Goal: Task Accomplishment & Management: Manage account settings

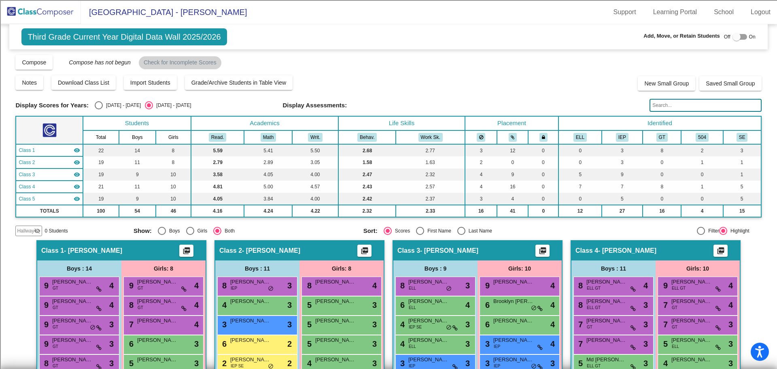
click at [58, 13] on img at bounding box center [40, 12] width 81 height 24
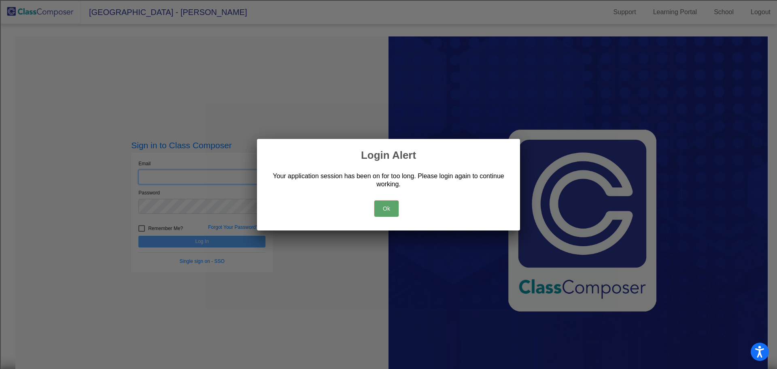
type input "[EMAIL_ADDRESS][DOMAIN_NAME]"
click at [382, 210] on button "Ok" at bounding box center [386, 208] width 24 height 16
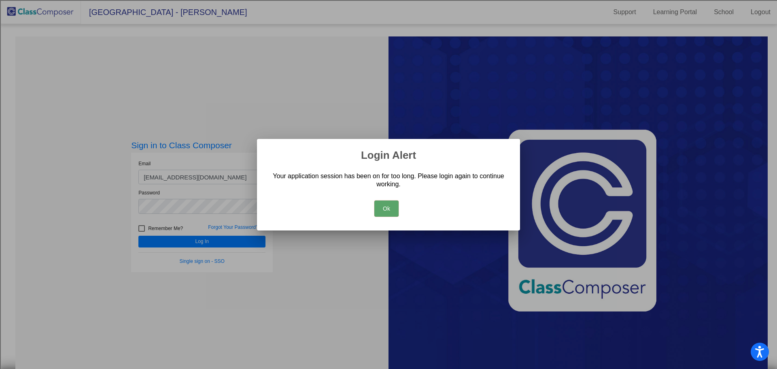
click at [387, 214] on button "Ok" at bounding box center [386, 208] width 24 height 16
